Goal: Find specific page/section

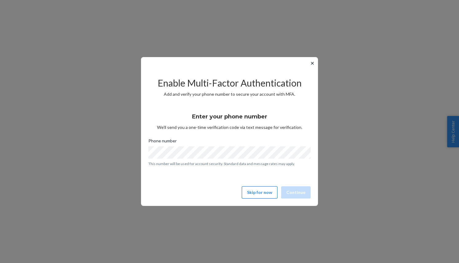
click at [268, 191] on button "Skip for now" at bounding box center [260, 192] width 36 height 12
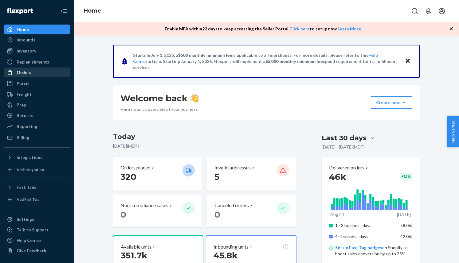
click at [37, 70] on div "Orders" at bounding box center [36, 72] width 65 height 9
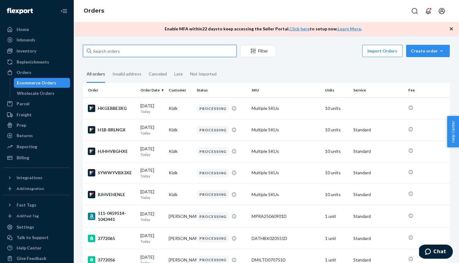
click at [126, 52] on input "text" at bounding box center [160, 51] width 154 height 12
paste input "[PERSON_NAME]"
type input "[PERSON_NAME]"
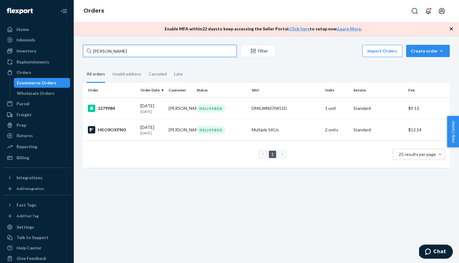
drag, startPoint x: 121, startPoint y: 49, endPoint x: 71, endPoint y: 49, distance: 49.8
click at [71, 49] on div "Home Inbounds Shipping Plans Problems Inventory Products Replenishments Orders …" at bounding box center [229, 131] width 459 height 263
